Goal: Transaction & Acquisition: Register for event/course

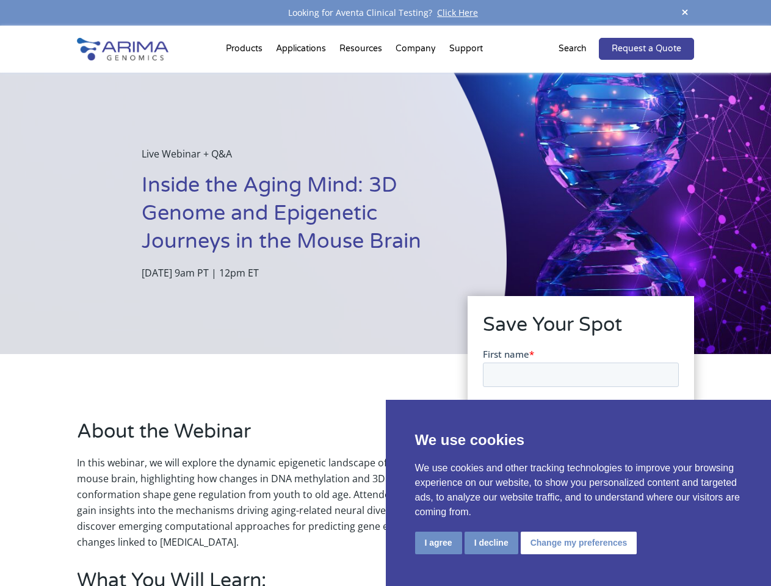
click at [385, 293] on div "Live Webinar + Q&A Inside the Aging Mind: 3D Genome and Epigenetic Journeys in …" at bounding box center [253, 213] width 506 height 281
click at [438, 542] on button "I agree" at bounding box center [438, 542] width 47 height 23
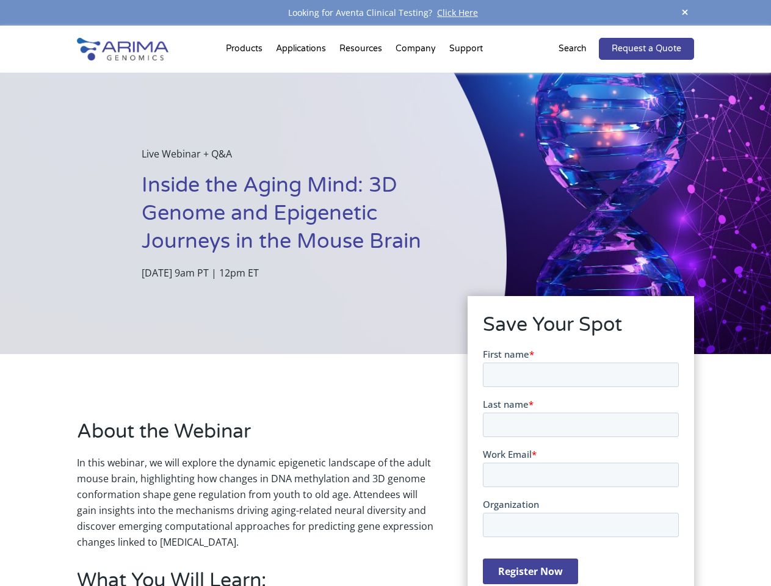
click at [490, 542] on form "First name * Last name * Work Email * Organization Register Now" at bounding box center [580, 470] width 196 height 247
click at [576, 542] on form "First name * Last name * Work Email * Organization Register Now" at bounding box center [580, 470] width 196 height 247
click at [685, 13] on span at bounding box center [684, 13] width 18 height 16
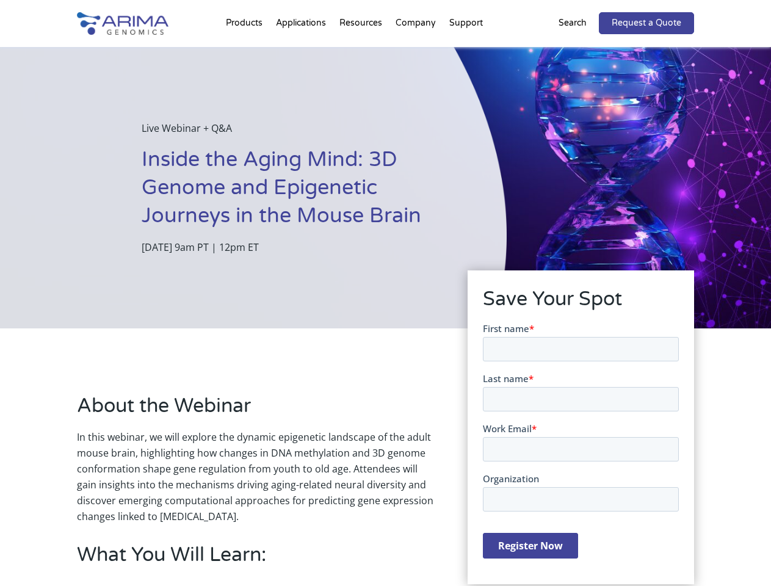
click at [385, 306] on div "Live Webinar + Q&A Inside the Aging Mind: 3D Genome and Epigenetic Journeys in …" at bounding box center [253, 187] width 506 height 281
click at [246, 51] on div "Live Webinar + Q&A Inside the Aging Mind: 3D Genome and Epigenetic Journeys in …" at bounding box center [253, 187] width 506 height 281
click at [362, 51] on div "Live Webinar + Q&A Inside the Aging Mind: 3D Genome and Epigenetic Journeys in …" at bounding box center [253, 187] width 506 height 281
click at [416, 51] on div "Live Webinar + Q&A Inside the Aging Mind: 3D Genome and Epigenetic Journeys in …" at bounding box center [253, 187] width 506 height 281
click at [466, 51] on div "Live Webinar + Q&A Inside the Aging Mind: 3D Genome and Epigenetic Journeys in …" at bounding box center [253, 187] width 506 height 281
